Goal: Task Accomplishment & Management: Manage account settings

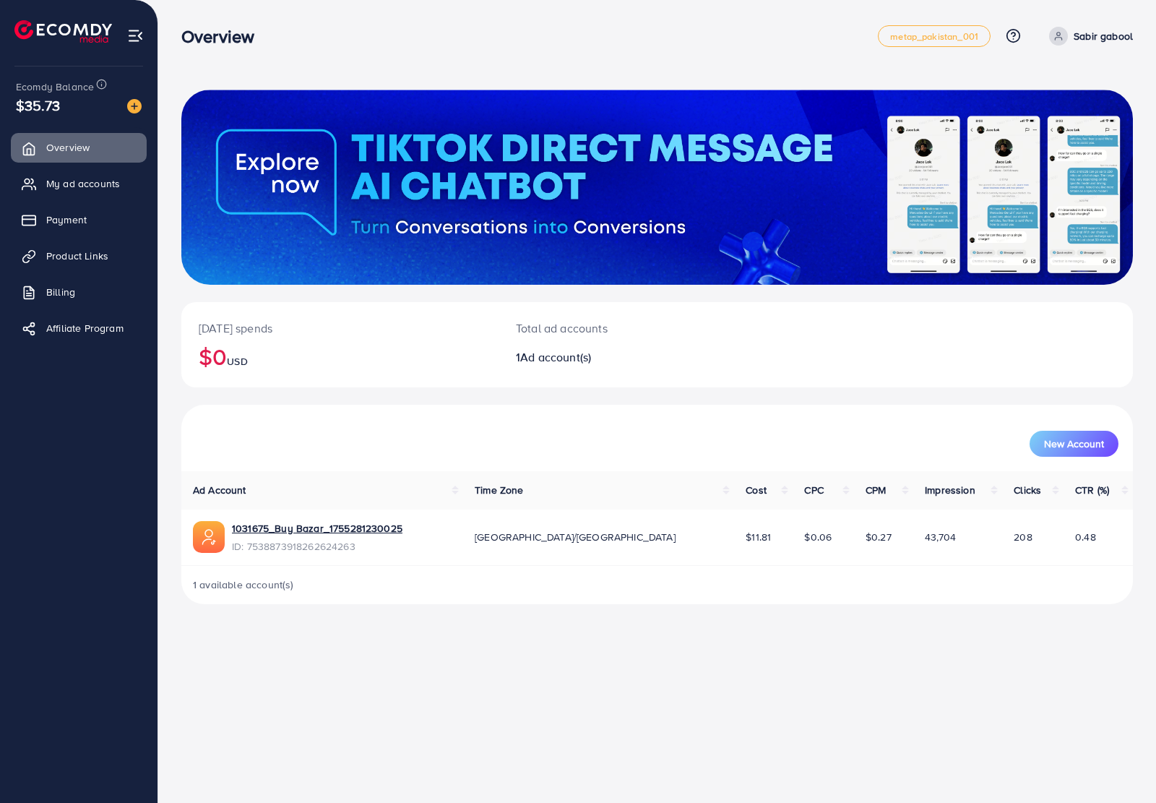
click at [426, 545] on div "1031675_Buy Bazar_1755281230025 ID: 7538873918262624263" at bounding box center [322, 537] width 259 height 33
click at [93, 187] on span "My ad accounts" at bounding box center [87, 183] width 74 height 14
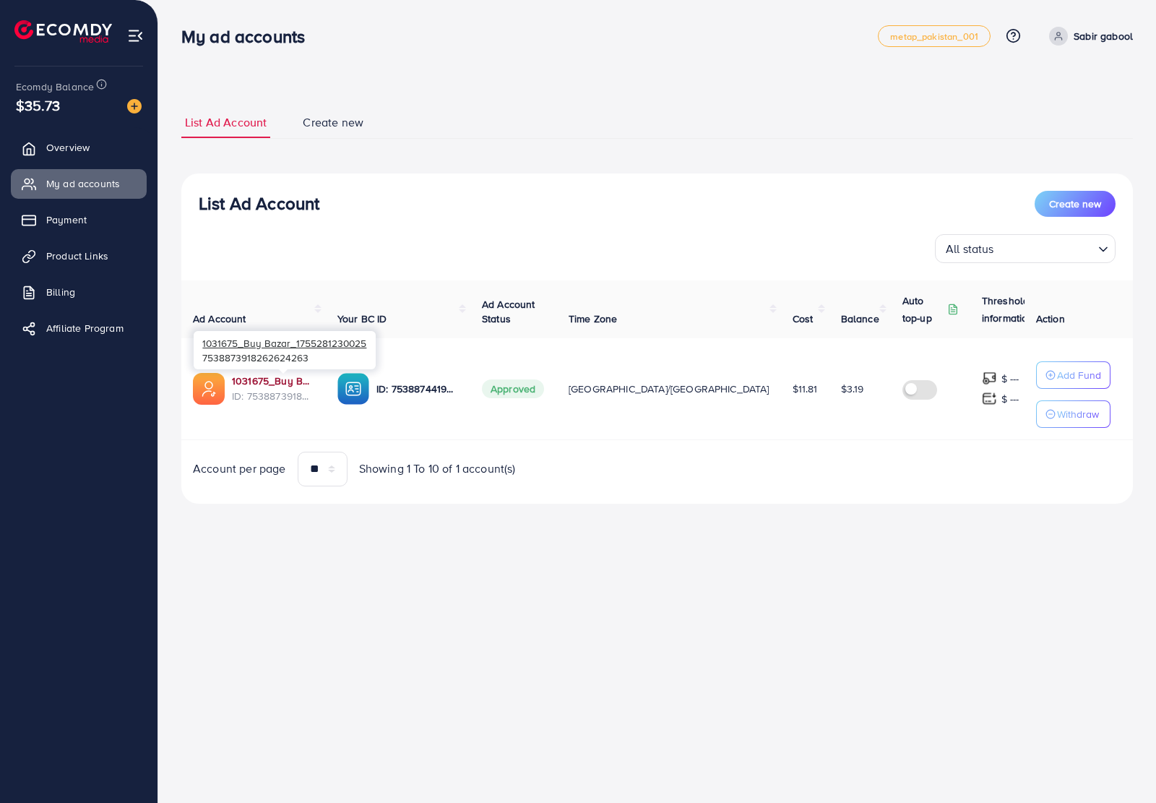
click at [297, 382] on link "1031675_Buy Bazar_1755281230025" at bounding box center [273, 381] width 82 height 14
